Goal: Task Accomplishment & Management: Complete application form

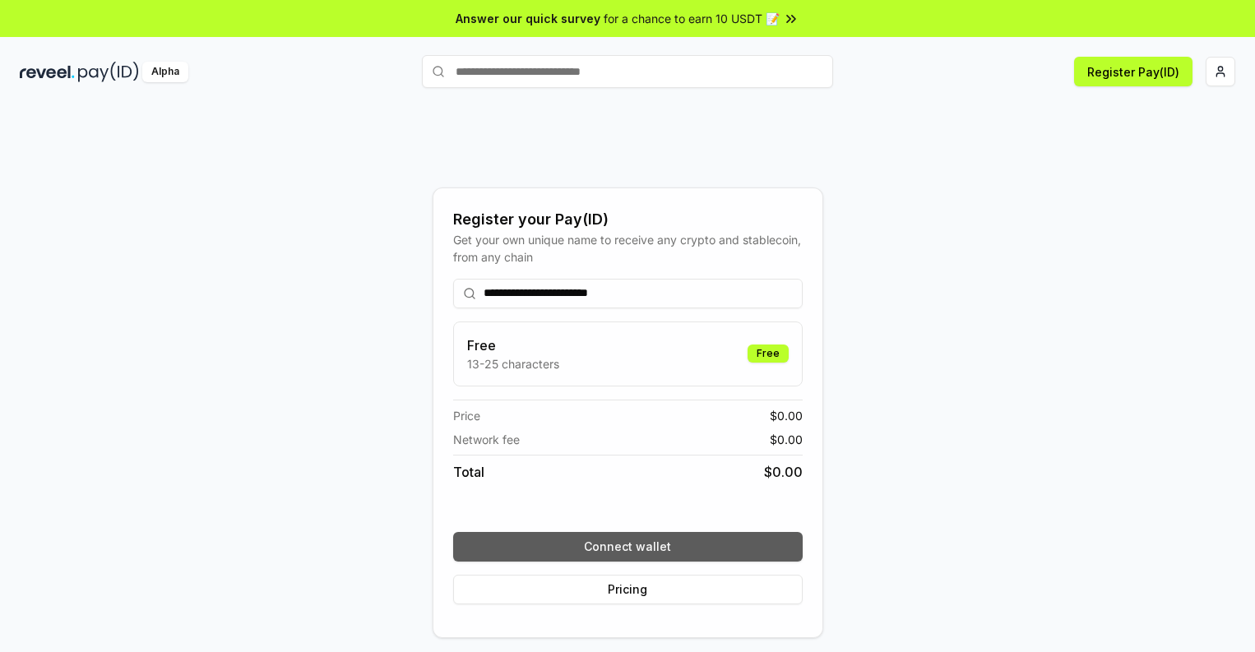
type input "**********"
click at [628, 546] on button "Connect wallet" at bounding box center [628, 547] width 350 height 30
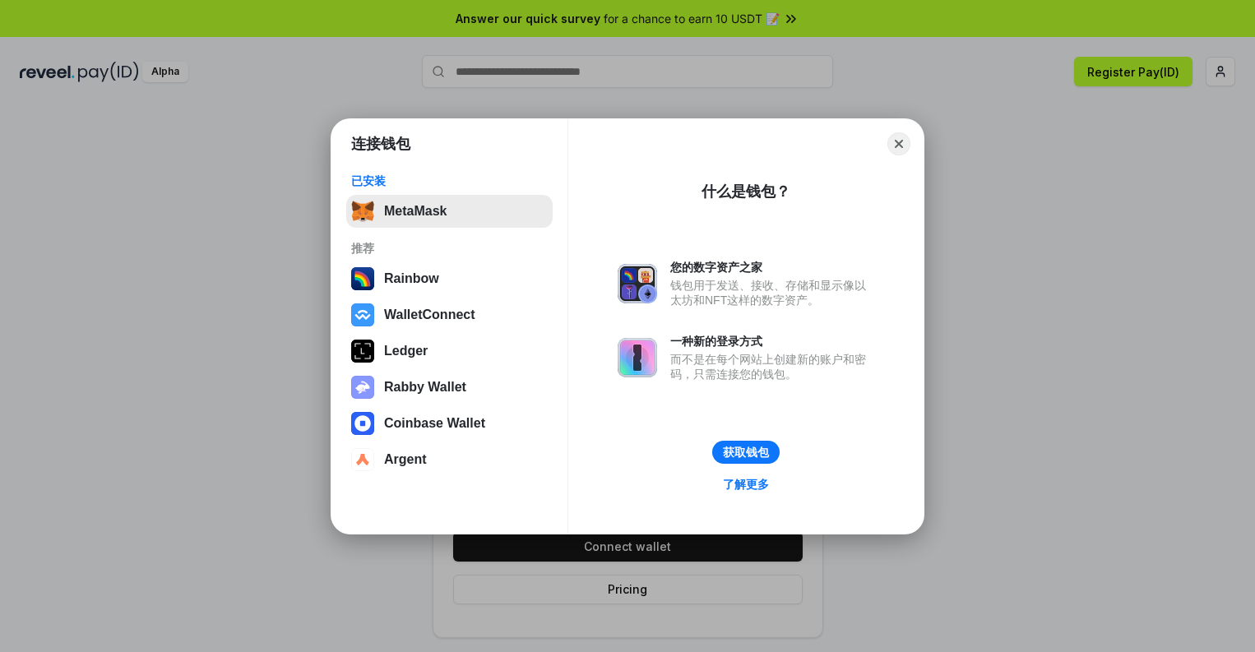
click at [449, 211] on button "MetaMask" at bounding box center [449, 211] width 206 height 33
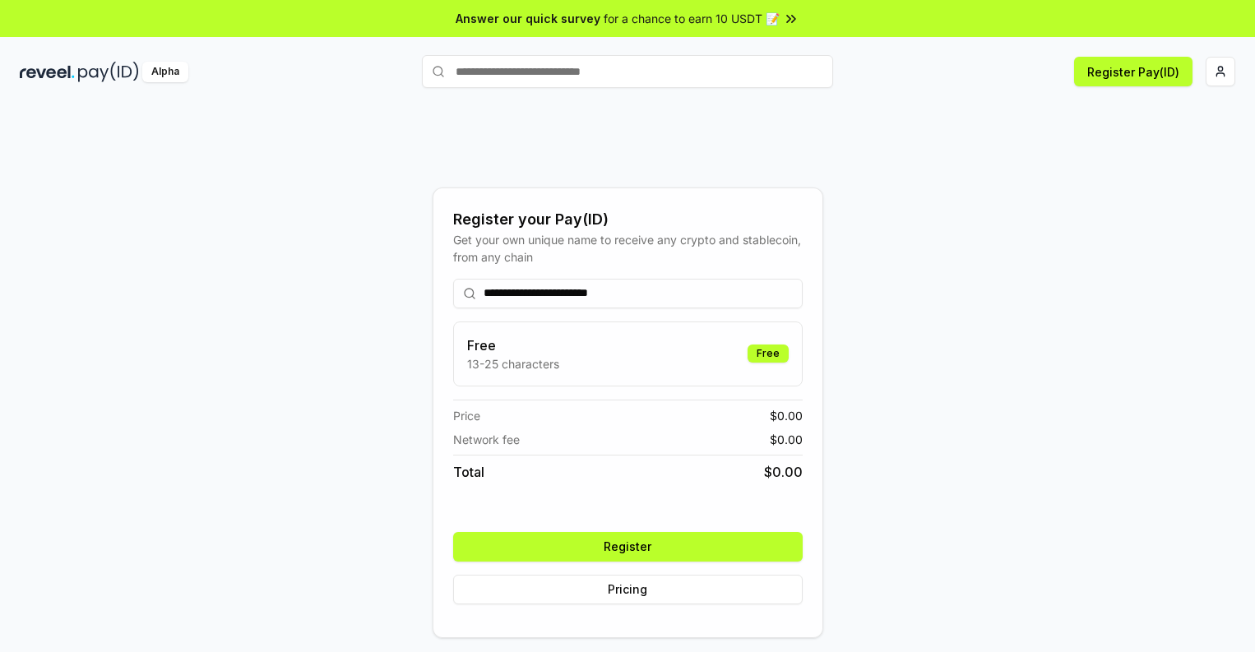
click at [628, 546] on button "Register" at bounding box center [628, 547] width 350 height 30
